Goal: Navigation & Orientation: Understand site structure

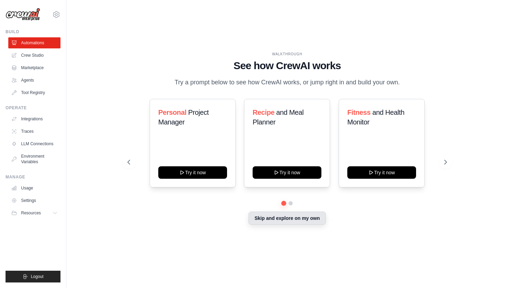
click at [304, 221] on button "Skip and explore on my own" at bounding box center [287, 218] width 77 height 13
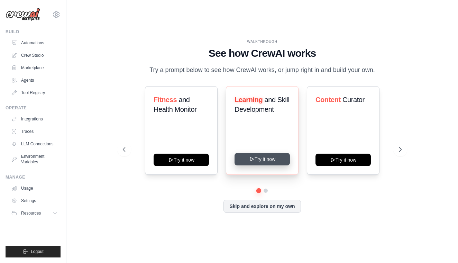
click at [258, 158] on button "Try it now" at bounding box center [261, 159] width 55 height 12
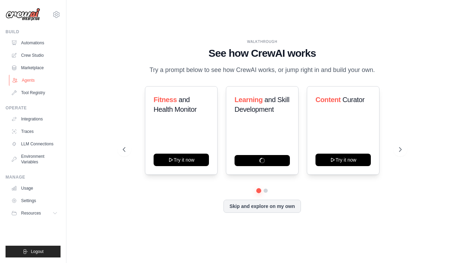
click at [25, 83] on link "Agents" at bounding box center [35, 80] width 52 height 11
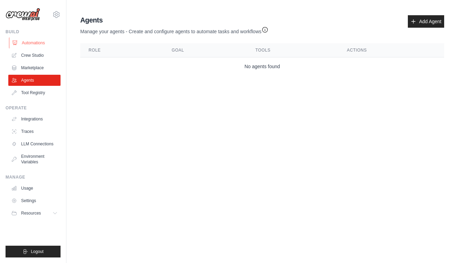
click at [30, 47] on link "Automations" at bounding box center [35, 42] width 52 height 11
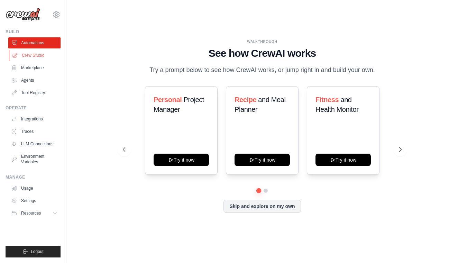
click at [30, 52] on link "Crew Studio" at bounding box center [35, 55] width 52 height 11
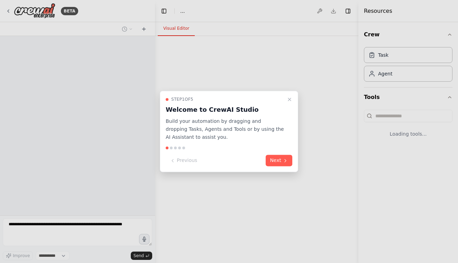
select select "****"
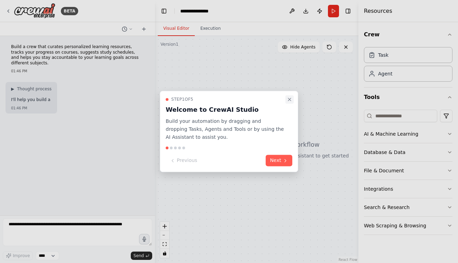
click at [289, 102] on icon "Close walkthrough" at bounding box center [290, 99] width 6 height 6
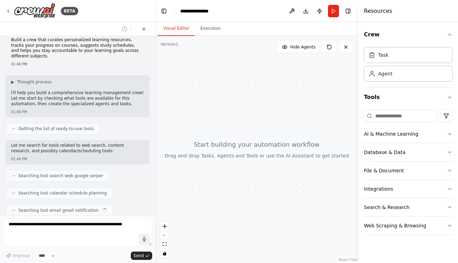
scroll to position [24, 0]
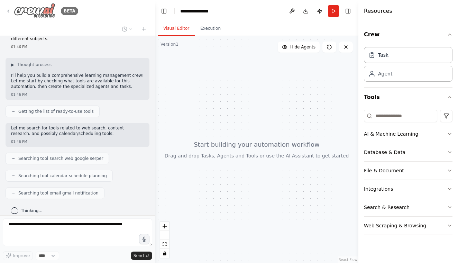
click at [9, 15] on div "BETA" at bounding box center [42, 11] width 73 height 16
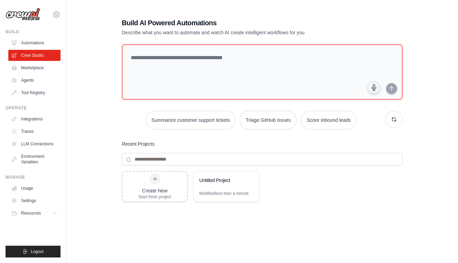
click at [33, 49] on ul "Automations Crew Studio Marketplace Agents Tool Registry" at bounding box center [34, 67] width 52 height 61
click at [34, 47] on link "Automations" at bounding box center [35, 42] width 52 height 11
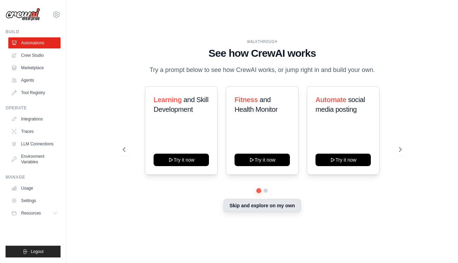
click at [263, 209] on button "Skip and explore on my own" at bounding box center [261, 205] width 77 height 13
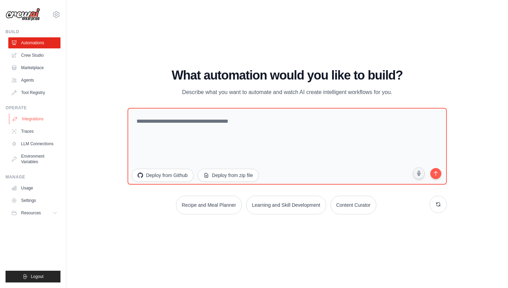
click at [26, 123] on link "Integrations" at bounding box center [35, 118] width 52 height 11
